Goal: Information Seeking & Learning: Learn about a topic

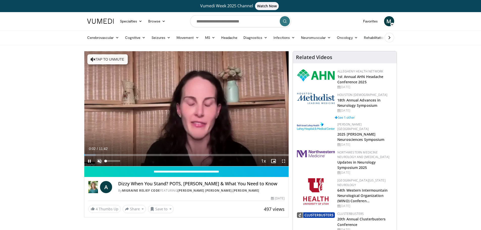
click at [100, 158] on span "Video Player" at bounding box center [99, 161] width 10 height 10
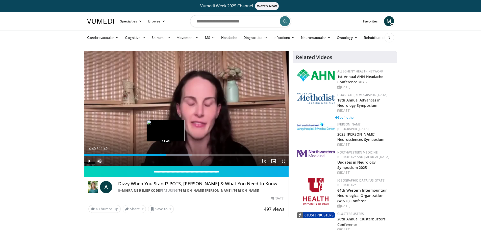
click at [166, 155] on div "Progress Bar" at bounding box center [166, 155] width 1 height 2
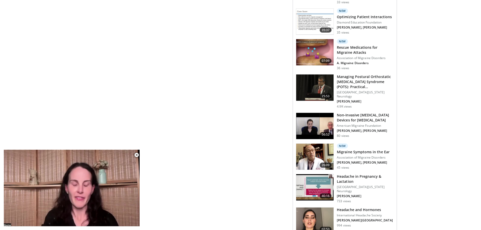
scroll to position [454, 0]
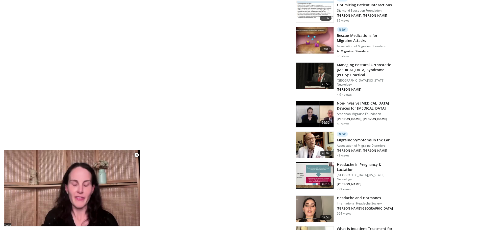
click at [315, 140] on img at bounding box center [314, 145] width 37 height 26
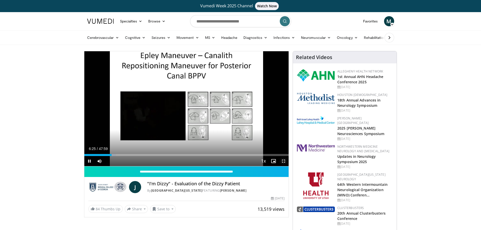
click at [282, 159] on span "Video Player" at bounding box center [283, 161] width 10 height 10
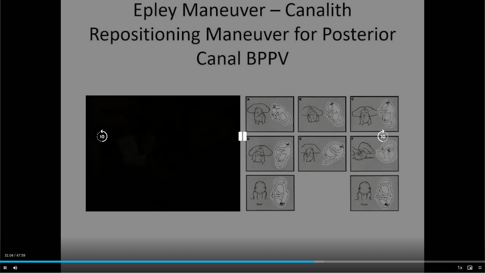
click at [243, 134] on icon "Video Player" at bounding box center [242, 136] width 14 height 14
click at [240, 134] on icon "Video Player" at bounding box center [242, 136] width 14 height 14
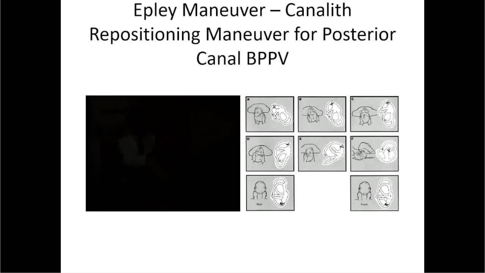
drag, startPoint x: 370, startPoint y: 59, endPoint x: 449, endPoint y: 18, distance: 89.1
click at [449, 18] on div "10 seconds Tap to unmute" at bounding box center [242, 136] width 485 height 272
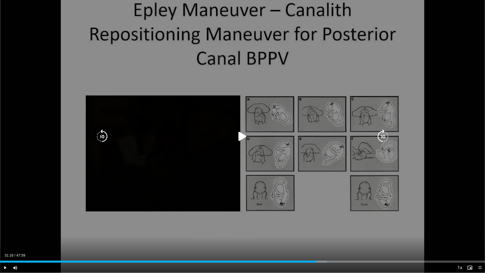
click at [240, 135] on icon "Video Player" at bounding box center [242, 136] width 14 height 14
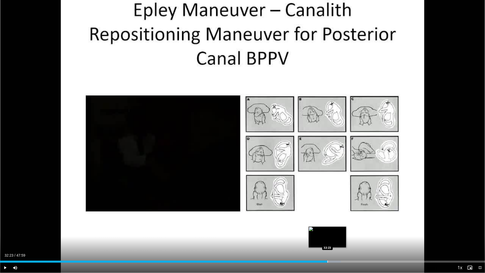
click at [327, 230] on div "Progress Bar" at bounding box center [327, 261] width 1 height 2
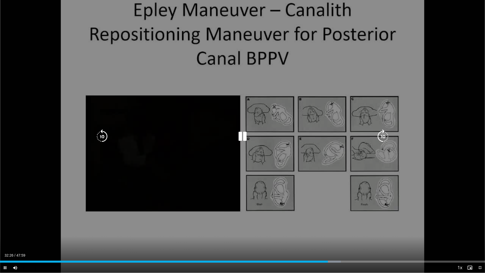
drag, startPoint x: 243, startPoint y: 136, endPoint x: 237, endPoint y: 166, distance: 30.4
click at [243, 136] on icon "Video Player" at bounding box center [242, 136] width 14 height 14
click at [242, 135] on icon "Video Player" at bounding box center [242, 136] width 14 height 14
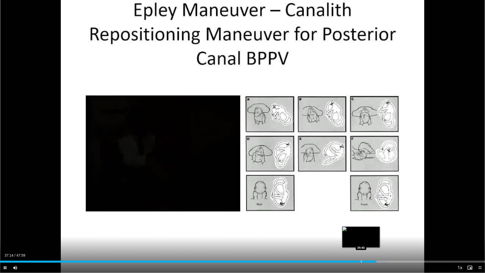
click at [361, 230] on div "Progress Bar" at bounding box center [361, 261] width 1 height 2
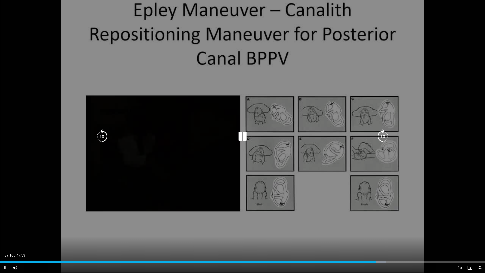
click at [240, 133] on icon "Video Player" at bounding box center [242, 136] width 14 height 14
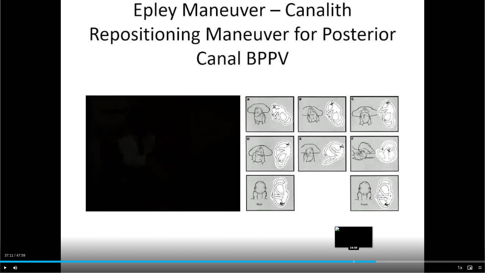
click at [353, 230] on div "Loaded : 79.58% 37:11 34:59" at bounding box center [242, 259] width 485 height 5
click at [344, 230] on div "Progress Bar" at bounding box center [344, 261] width 1 height 2
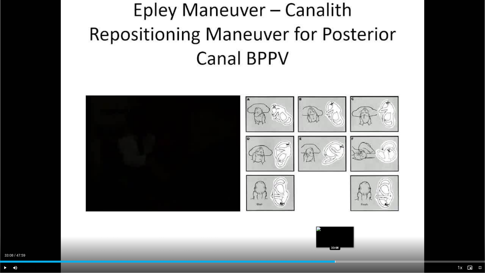
click at [335, 230] on div "Progress Bar" at bounding box center [335, 261] width 1 height 2
click at [328, 230] on div "Loaded : 0.00% 33:08 32:28" at bounding box center [242, 259] width 485 height 5
click at [321, 230] on div "Loaded : 0.00% 31:47 31:49" at bounding box center [242, 259] width 485 height 5
click at [316, 230] on div "Progress Bar" at bounding box center [316, 261] width 1 height 2
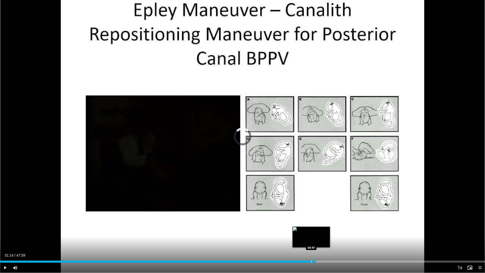
click at [311, 230] on div "Progress Bar" at bounding box center [311, 261] width 1 height 2
click at [306, 230] on div "Progress Bar" at bounding box center [306, 261] width 1 height 2
click at [300, 230] on div "Loaded : 65.29% 30:19 29:41" at bounding box center [242, 261] width 485 height 2
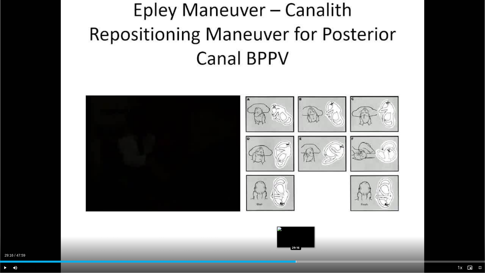
click at [296, 230] on div "Progress Bar" at bounding box center [296, 261] width 1 height 2
click at [290, 230] on div "Progress Bar" at bounding box center [290, 261] width 1 height 2
click at [283, 230] on div "Loaded : 62.01% 28:40 28:02" at bounding box center [242, 259] width 485 height 5
click at [278, 230] on div "Loaded : 60.63% 28:02 27:35" at bounding box center [242, 259] width 485 height 5
click at [276, 230] on div "Progress Bar" at bounding box center [276, 261] width 1 height 2
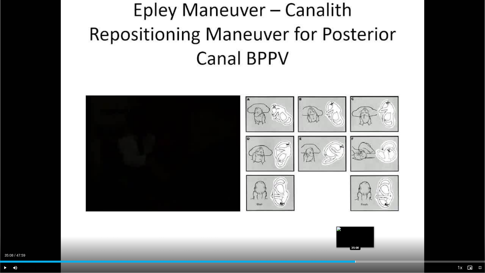
click at [355, 230] on div "Loaded : 73.38% 35:08 35:08" at bounding box center [242, 259] width 485 height 5
click at [356, 230] on div "Progress Bar" at bounding box center [359, 261] width 11 height 2
click at [359, 230] on div "Progress Bar" at bounding box center [359, 261] width 1 height 2
click at [363, 230] on div "Loaded : 76.41% 35:55 35:56" at bounding box center [242, 259] width 485 height 5
click at [367, 230] on div "Loaded : 77.10% 36:17 36:14" at bounding box center [242, 259] width 485 height 5
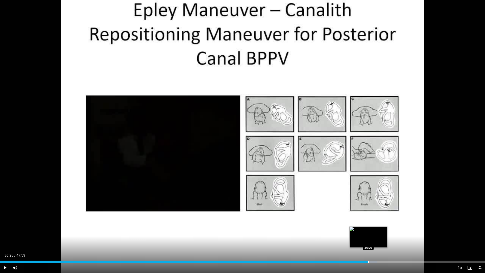
click at [368, 230] on div "Loaded : 77.79% 36:28 36:26" at bounding box center [242, 259] width 485 height 5
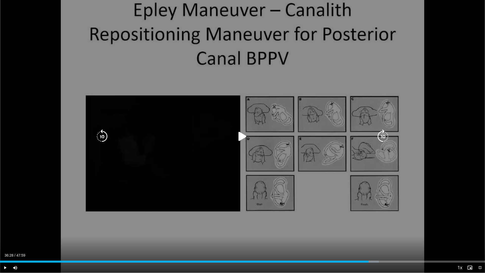
drag, startPoint x: 240, startPoint y: 135, endPoint x: 240, endPoint y: 137, distance: 2.5
click at [240, 135] on icon "Video Player" at bounding box center [242, 136] width 14 height 14
click at [244, 135] on icon "Video Player" at bounding box center [242, 136] width 14 height 14
click at [242, 134] on icon "Video Player" at bounding box center [242, 136] width 14 height 14
click at [245, 133] on icon "Video Player" at bounding box center [242, 136] width 14 height 14
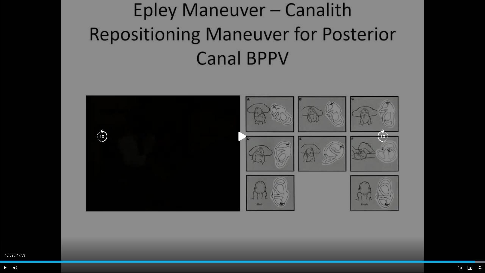
click at [242, 135] on icon "Video Player" at bounding box center [242, 136] width 14 height 14
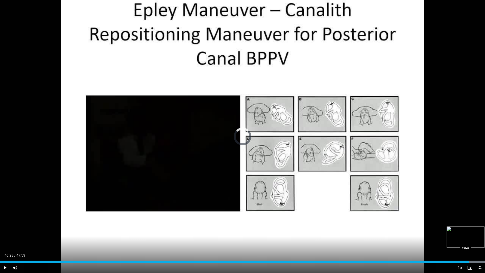
click at [469, 230] on div "Loaded : 100.00% 47:05 46:23" at bounding box center [242, 259] width 485 height 5
click at [472, 230] on div "Progress Bar" at bounding box center [472, 261] width 1 height 2
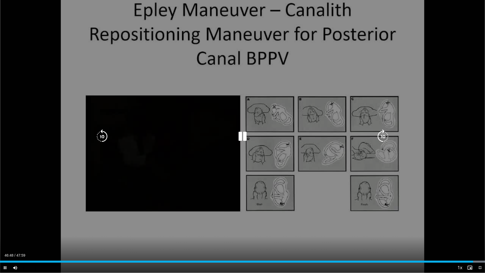
click at [244, 138] on icon "Video Player" at bounding box center [242, 136] width 14 height 14
click at [239, 137] on icon "Video Player" at bounding box center [242, 136] width 14 height 14
